Goal: Transaction & Acquisition: Purchase product/service

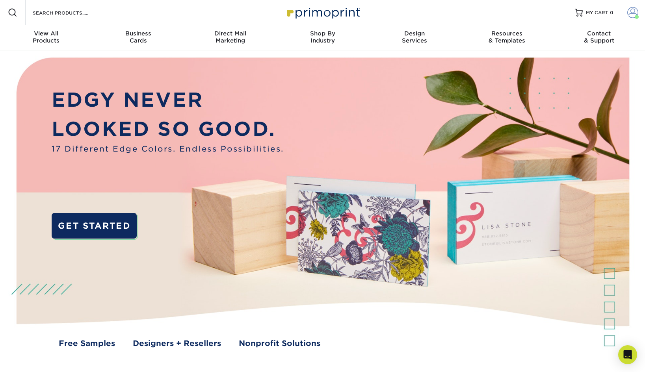
click at [630, 15] on span at bounding box center [632, 12] width 11 height 11
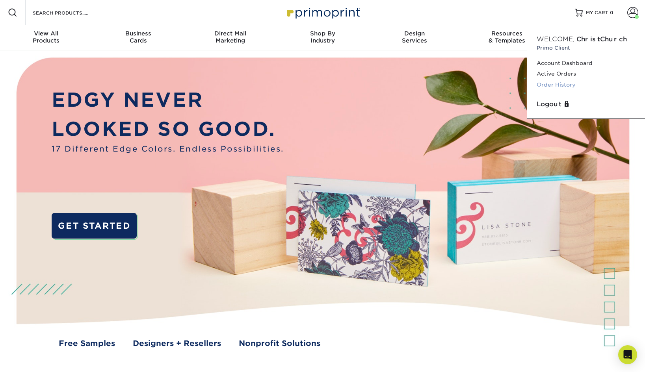
click at [564, 80] on link "Order History" at bounding box center [585, 85] width 99 height 11
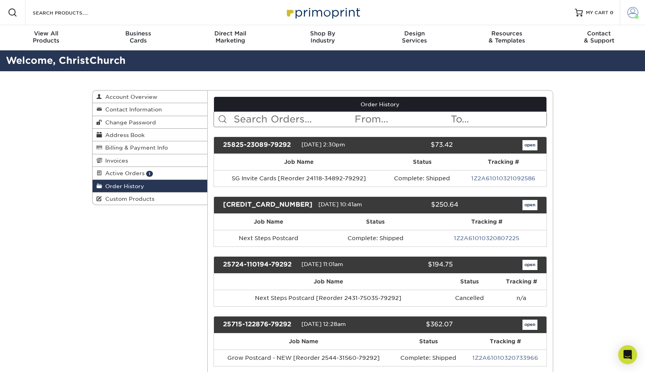
click at [635, 15] on span at bounding box center [636, 17] width 4 height 4
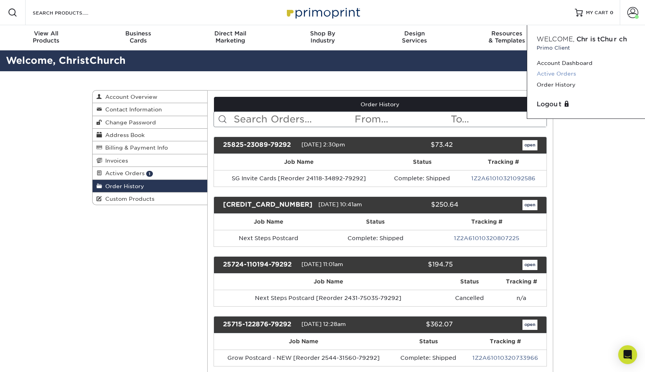
click at [565, 74] on link "Active Orders" at bounding box center [585, 74] width 99 height 11
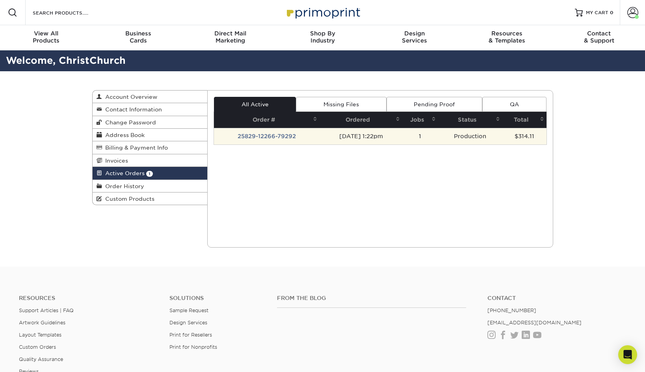
click at [283, 137] on td "25829-12266-79292" at bounding box center [267, 136] width 106 height 17
click at [278, 135] on td "25829-12266-79292" at bounding box center [267, 136] width 106 height 17
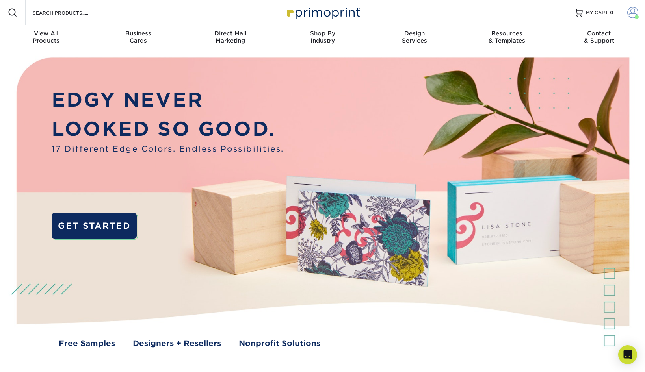
click at [630, 16] on span at bounding box center [632, 12] width 11 height 11
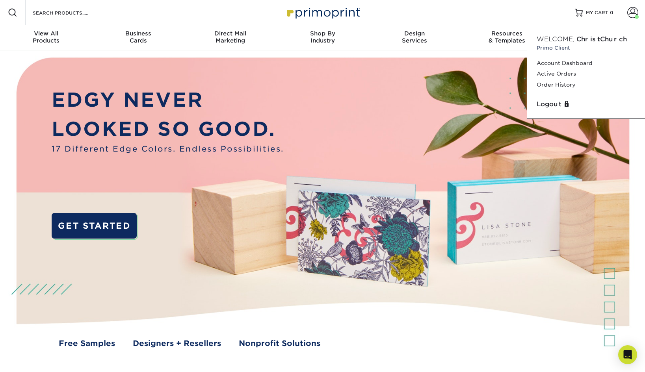
click at [451, 18] on div "Resources Menu Search Products Account Welcome, ChristChurch Primo Client Accou…" at bounding box center [322, 12] width 645 height 25
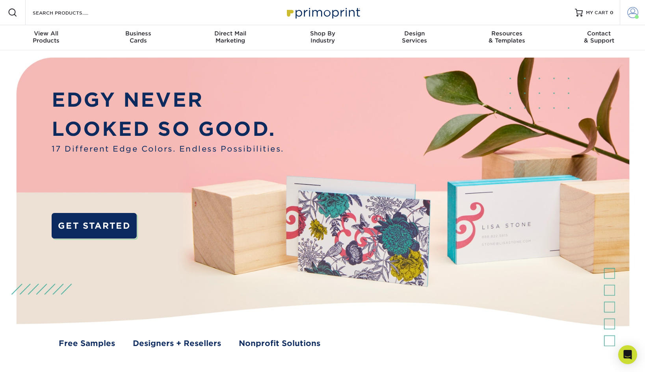
click at [629, 15] on span at bounding box center [632, 12] width 11 height 11
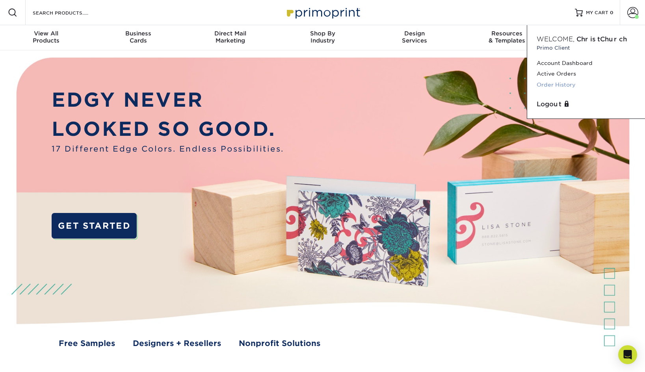
click at [557, 83] on link "Order History" at bounding box center [585, 85] width 99 height 11
click at [545, 86] on link "Order History" at bounding box center [585, 85] width 99 height 11
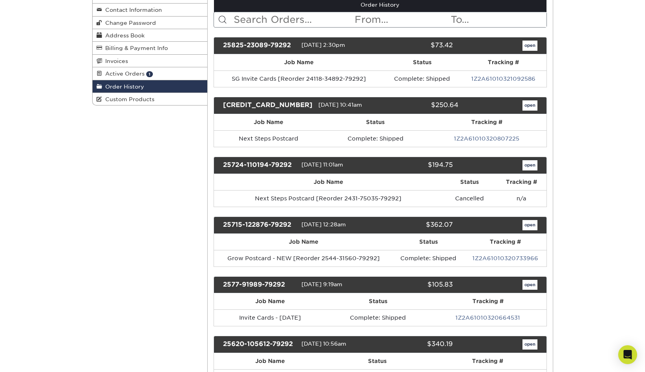
scroll to position [100, 0]
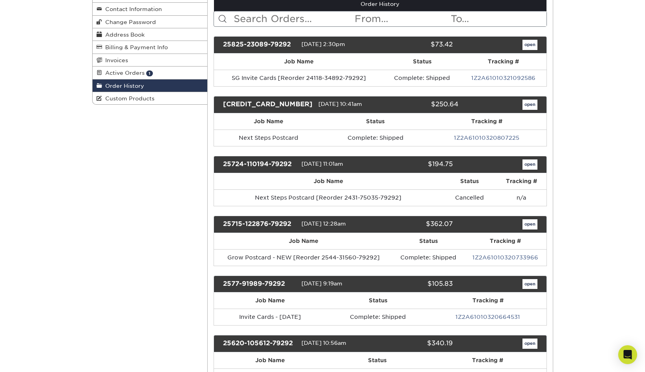
click at [528, 225] on link "open" at bounding box center [529, 224] width 15 height 10
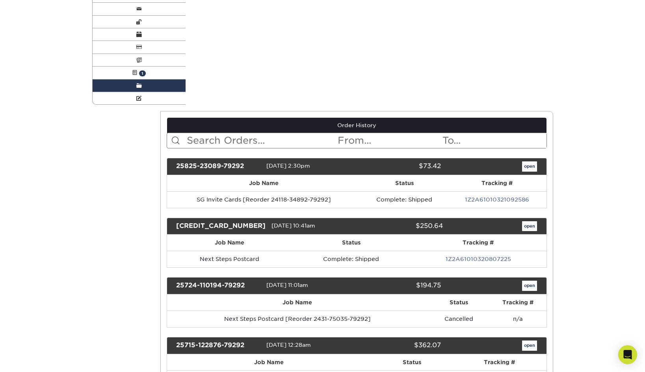
scroll to position [0, 0]
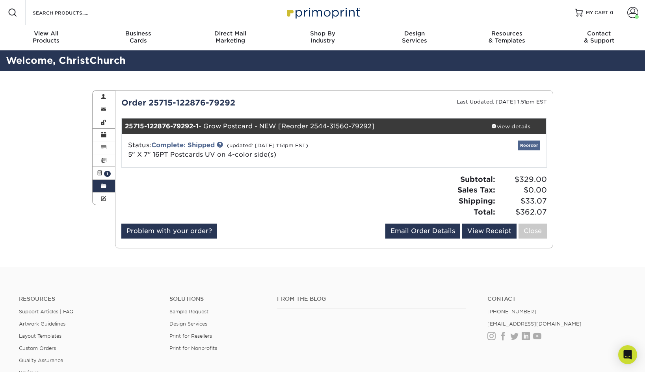
click at [531, 145] on link "Reorder" at bounding box center [529, 146] width 22 height 10
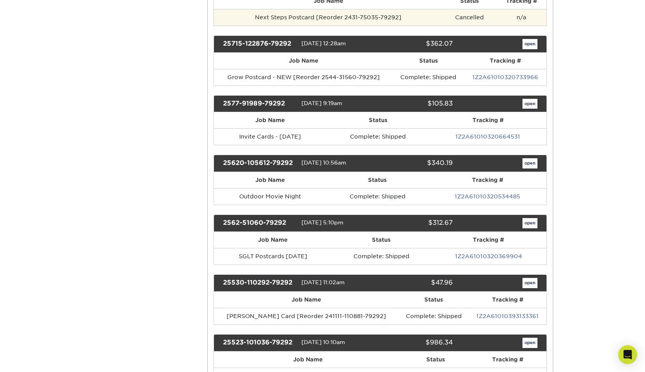
scroll to position [318, 0]
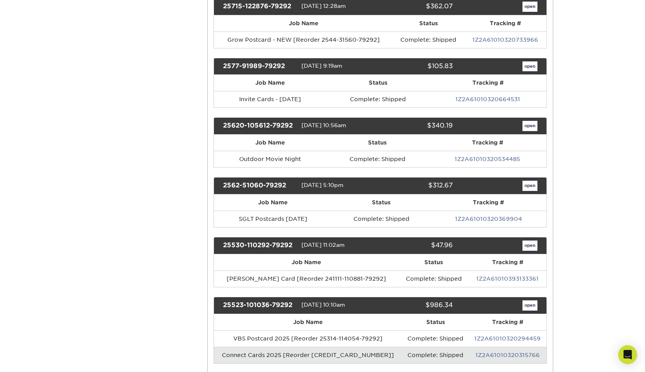
click at [529, 187] on link "open" at bounding box center [529, 186] width 15 height 10
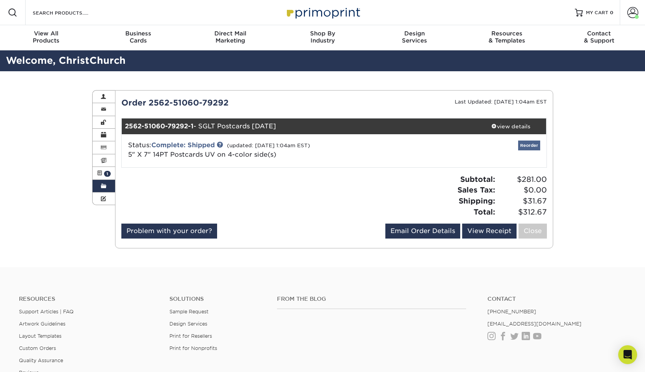
click at [530, 146] on link "Reorder" at bounding box center [529, 146] width 22 height 10
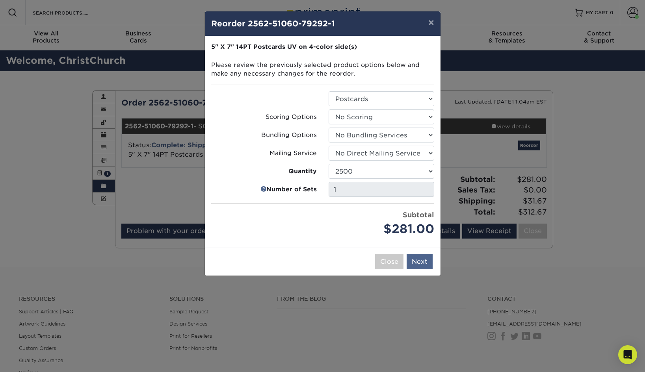
click at [423, 266] on button "Next" at bounding box center [419, 261] width 26 height 15
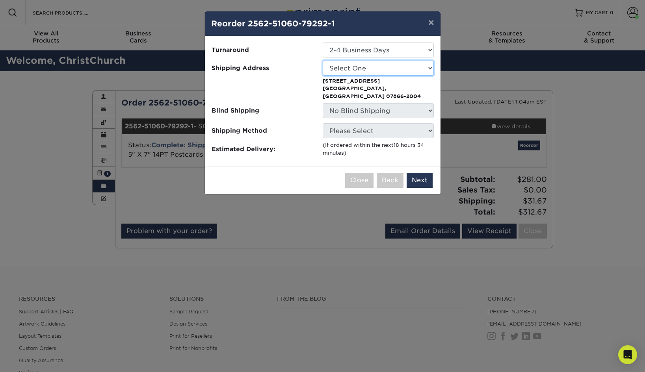
select select "118206"
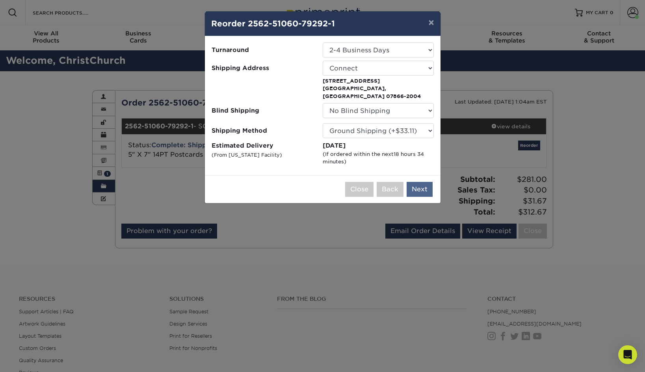
click at [418, 182] on button "Next" at bounding box center [419, 189] width 26 height 15
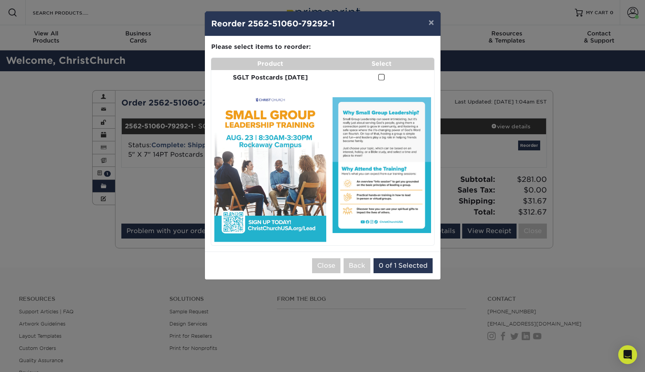
click at [379, 80] on span at bounding box center [381, 77] width 7 height 7
click at [0, 0] on input "checkbox" at bounding box center [0, 0] width 0 height 0
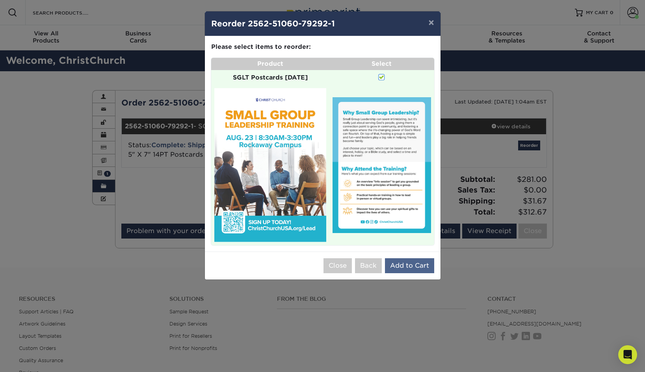
click at [407, 258] on button "Add to Cart" at bounding box center [409, 265] width 49 height 15
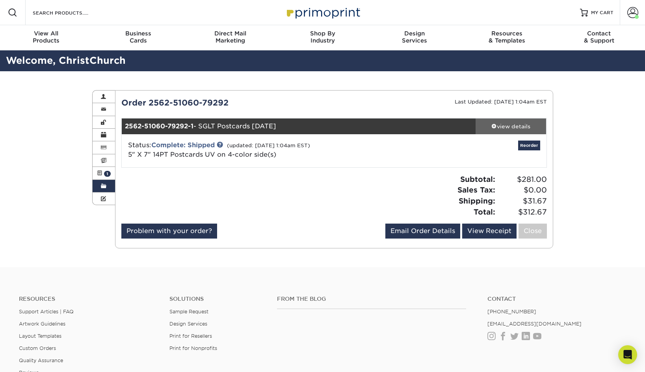
click at [492, 127] on span at bounding box center [494, 126] width 6 height 6
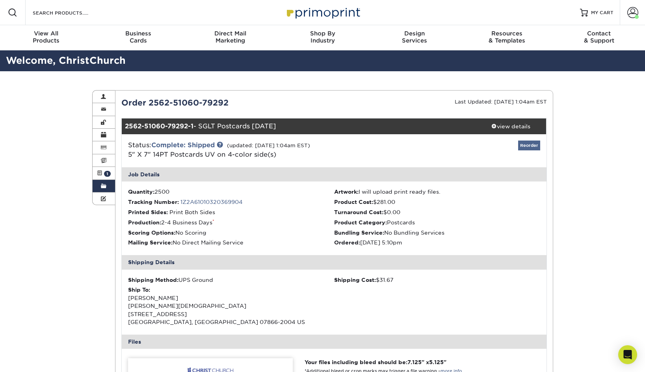
click at [523, 146] on link "Reorder" at bounding box center [529, 146] width 22 height 10
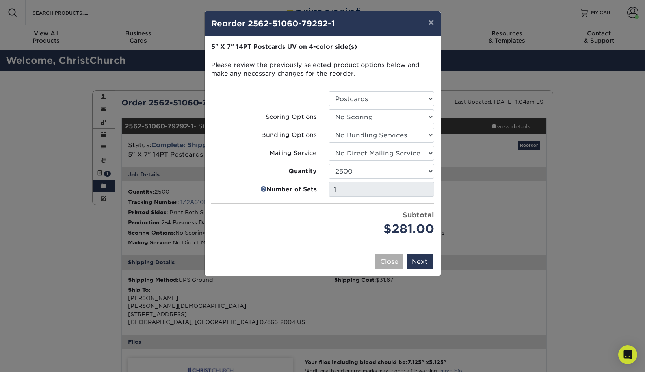
click at [388, 263] on button "Close" at bounding box center [389, 261] width 28 height 15
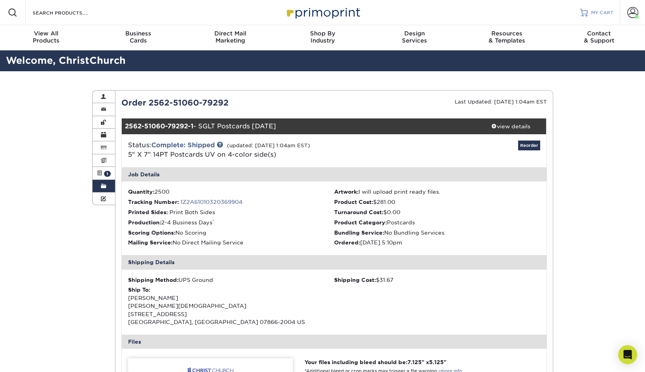
click at [594, 13] on span "MY CART" at bounding box center [602, 12] width 22 height 7
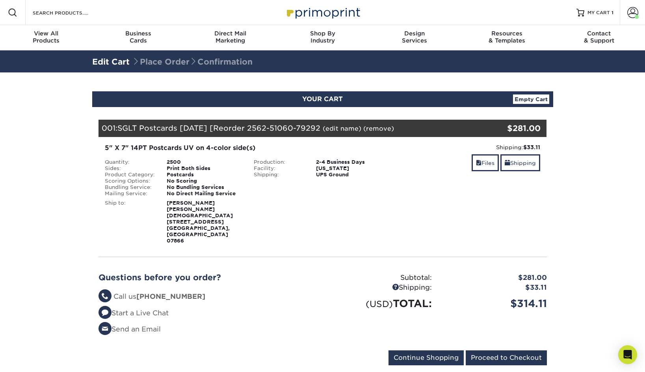
click at [167, 128] on span "SGLT Postcards [DATE] [Reorder 2562-51060-79292" at bounding box center [218, 128] width 203 height 9
click at [484, 163] on link "Files" at bounding box center [484, 162] width 27 height 17
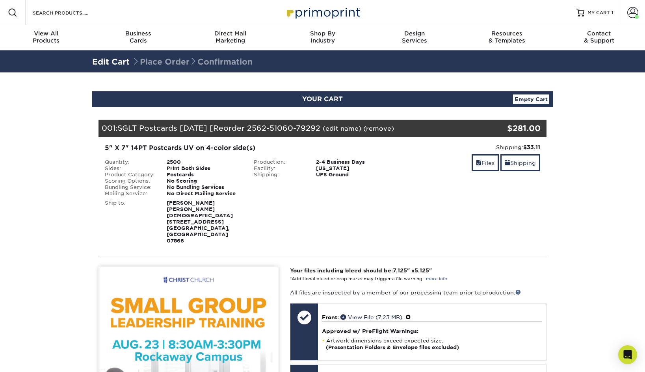
click at [251, 128] on span "SGLT Postcards Aug. 2025 [Reorder 2562-51060-79292" at bounding box center [218, 128] width 203 height 9
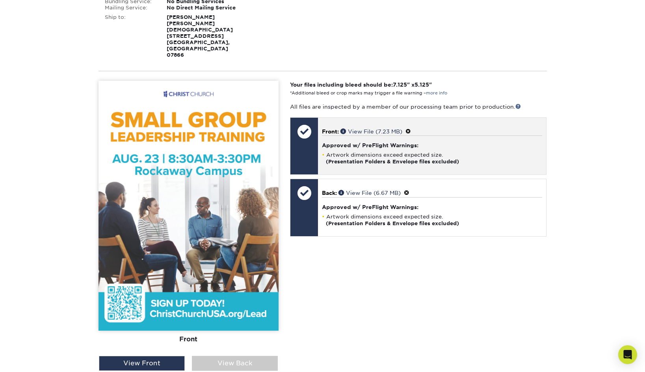
scroll to position [222, 0]
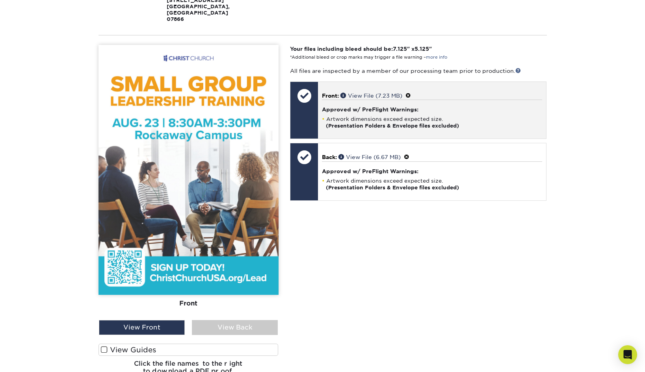
click at [411, 93] on span at bounding box center [408, 96] width 6 height 6
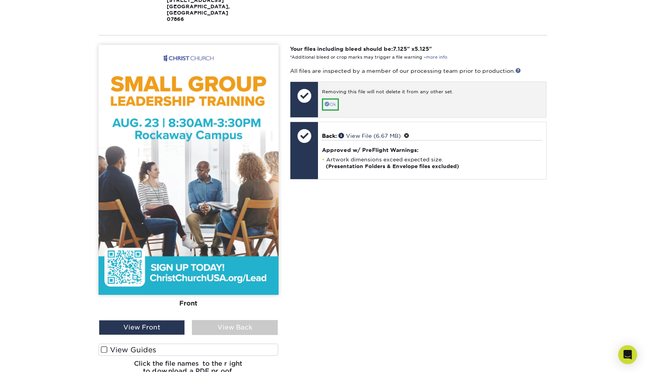
click at [335, 98] on link "Ok" at bounding box center [330, 104] width 17 height 12
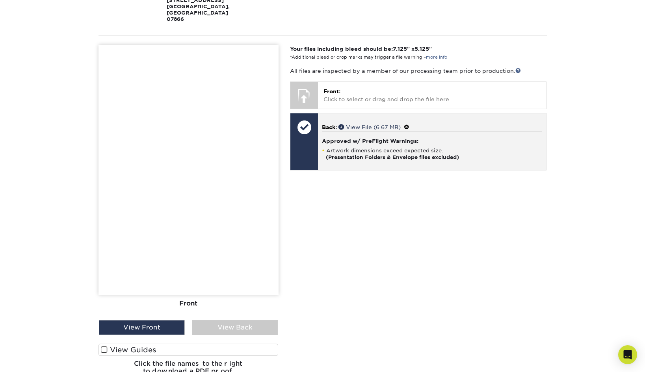
click at [409, 124] on span at bounding box center [407, 127] width 6 height 6
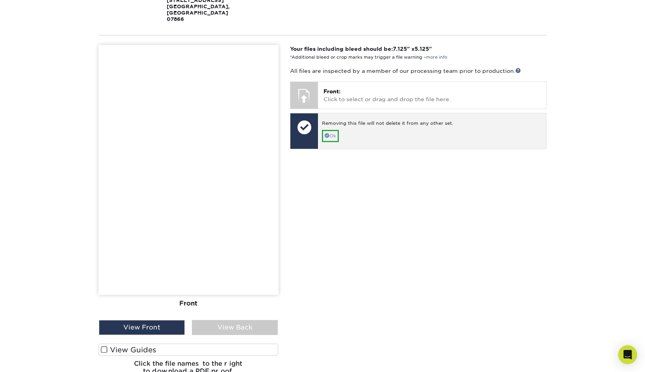
click at [334, 130] on link "Ok" at bounding box center [330, 136] width 17 height 12
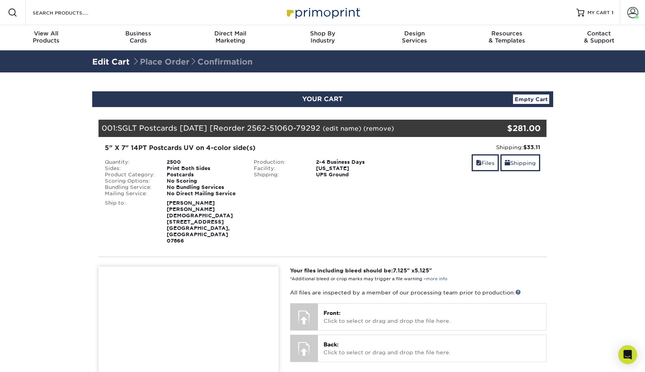
scroll to position [0, 0]
click at [355, 130] on link "(edit name)" at bounding box center [341, 128] width 39 height 7
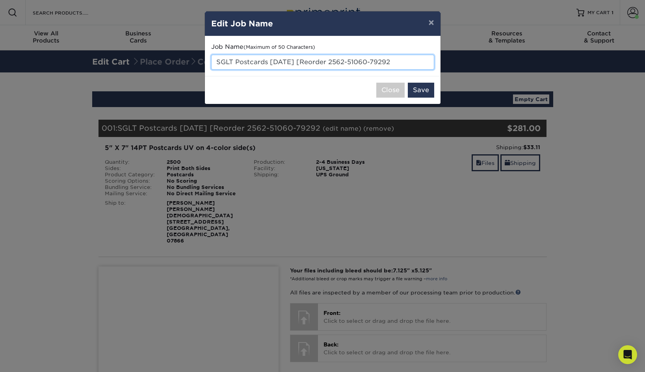
click at [271, 63] on input "SGLT Postcards Aug. 2025 [Reorder 2562-51060-79292" at bounding box center [322, 62] width 223 height 15
click at [232, 66] on input "SG F Postcards Aug. 2025 [Reorder 2562-51060-79292" at bounding box center [322, 62] width 223 height 15
drag, startPoint x: 403, startPoint y: 65, endPoint x: 304, endPoint y: 59, distance: 99.3
click at [304, 59] on input "SG F Postcards Aug. 2025 [Reorder 2562-51060-79292" at bounding box center [322, 62] width 223 height 15
click at [231, 59] on input "SG F Postcards Aug. 2025" at bounding box center [322, 62] width 223 height 15
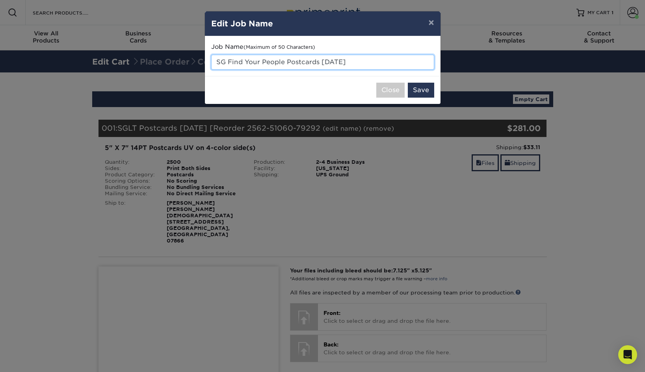
click at [333, 59] on input "SG Find Your People Postcards Aug. 2025" at bounding box center [322, 62] width 223 height 15
click at [320, 63] on input "SG Find Your People Postcards Aug. 2025" at bounding box center [322, 62] width 223 height 15
type input "SG Find Your People Postcards — Sept. 2025"
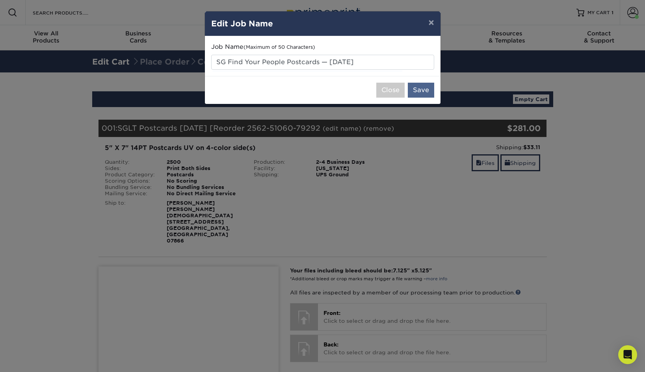
click at [420, 89] on button "Save" at bounding box center [421, 90] width 26 height 15
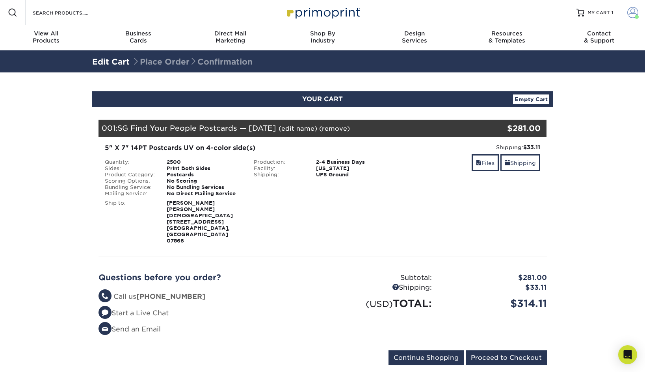
click at [631, 14] on span at bounding box center [632, 12] width 11 height 11
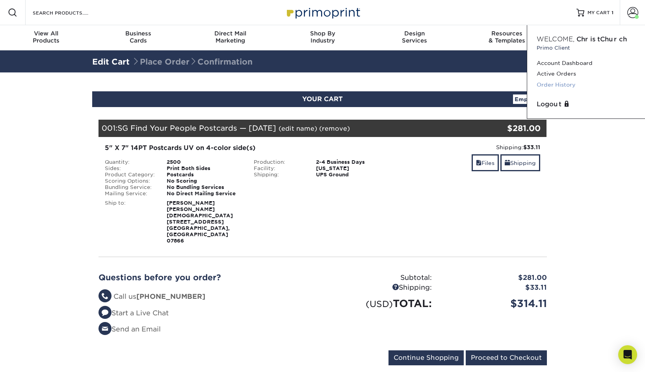
click at [556, 86] on link "Order History" at bounding box center [585, 85] width 99 height 11
click at [561, 83] on link "Order History" at bounding box center [585, 85] width 99 height 11
click at [552, 85] on link "Order History" at bounding box center [585, 85] width 99 height 11
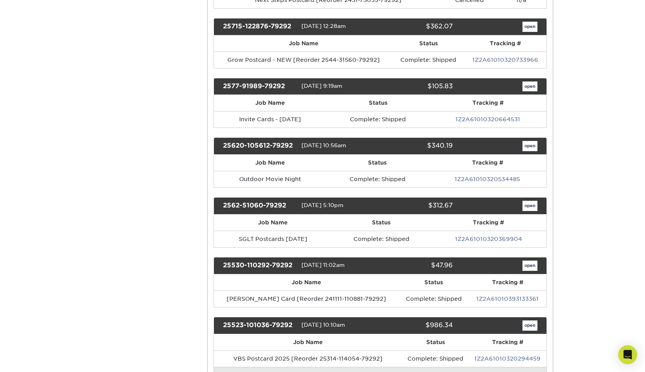
scroll to position [298, 0]
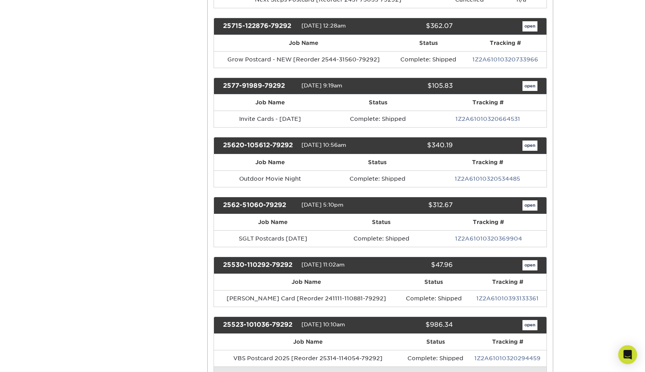
click at [530, 142] on link "open" at bounding box center [529, 146] width 15 height 10
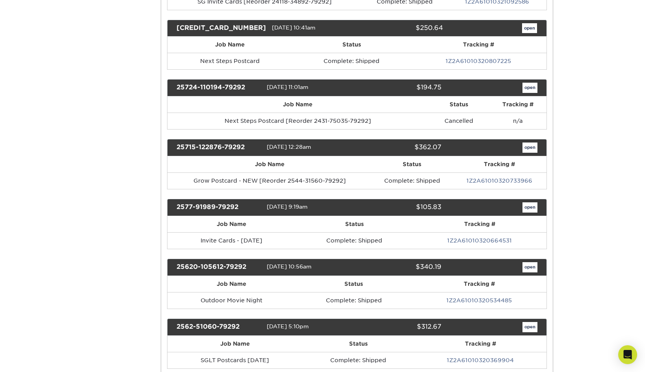
scroll to position [0, 0]
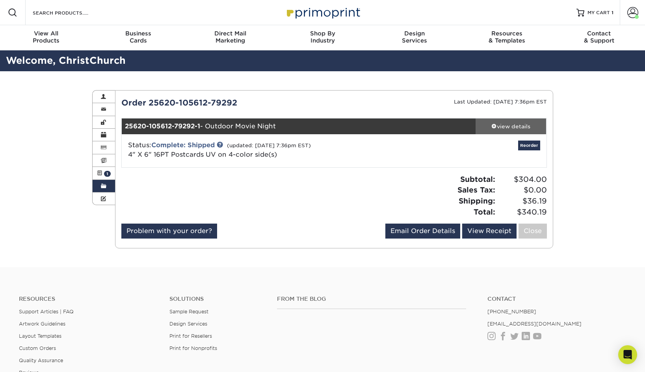
click at [493, 123] on span at bounding box center [494, 126] width 6 height 6
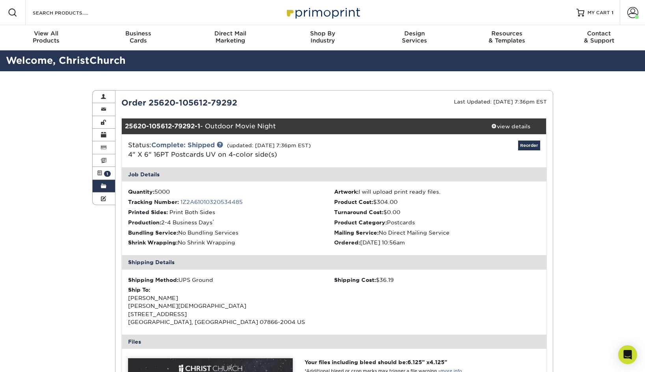
scroll to position [-1, 0]
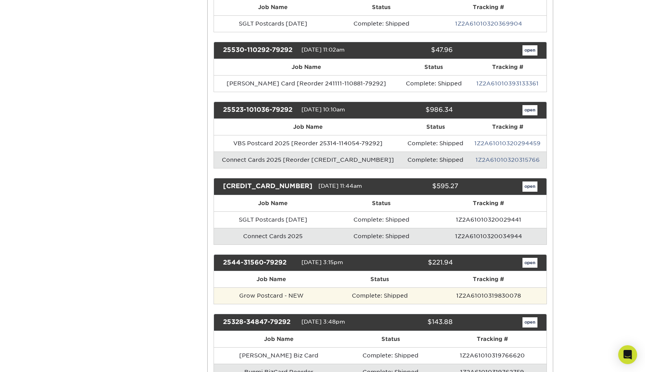
scroll to position [518, 0]
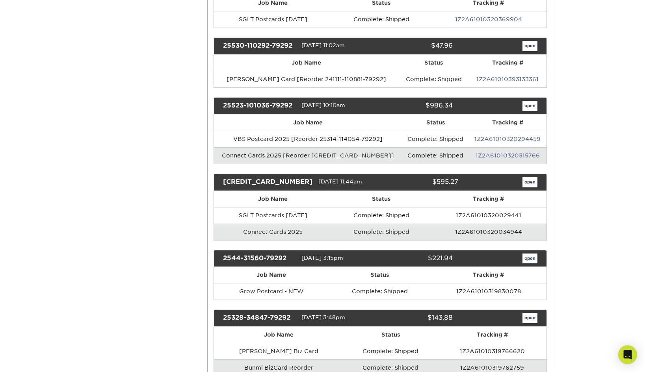
click at [533, 105] on link "open" at bounding box center [529, 106] width 15 height 10
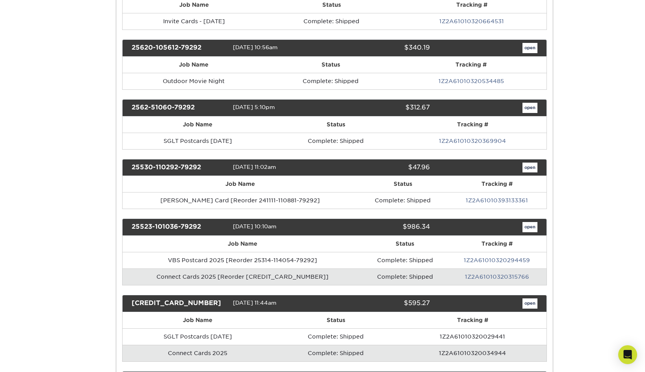
scroll to position [0, 0]
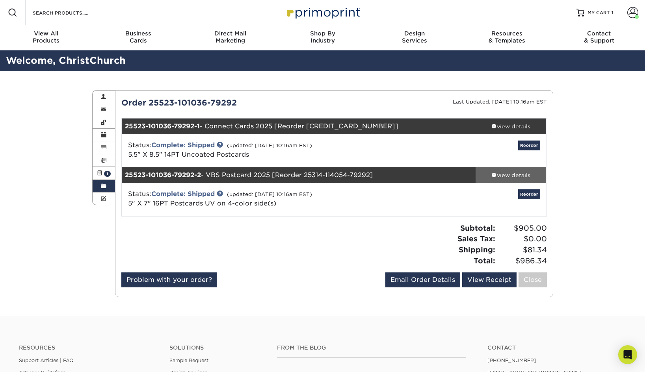
click at [491, 173] on span at bounding box center [494, 175] width 6 height 6
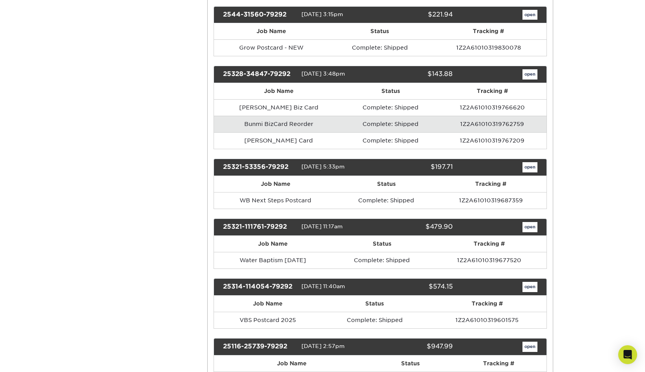
scroll to position [761, 0]
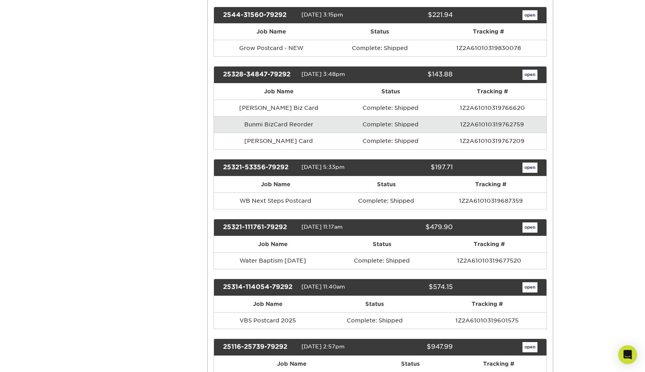
click at [525, 224] on link "open" at bounding box center [529, 227] width 15 height 10
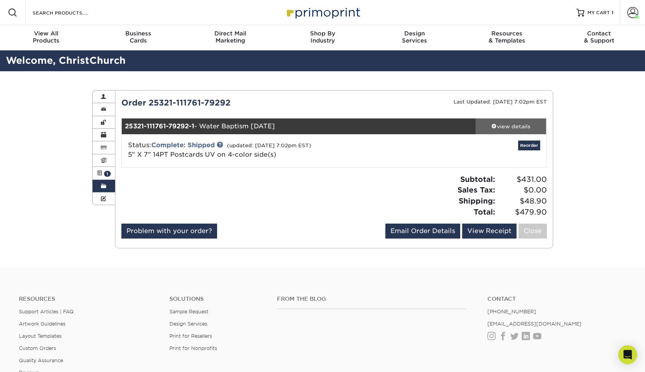
click at [493, 125] on span at bounding box center [494, 126] width 6 height 6
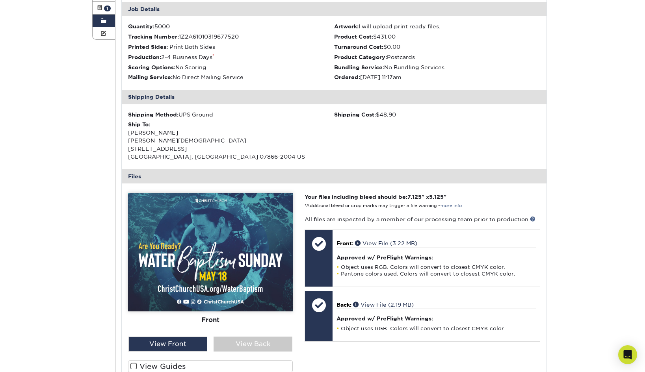
scroll to position [170, 0]
